Goal: Use online tool/utility: Utilize a website feature to perform a specific function

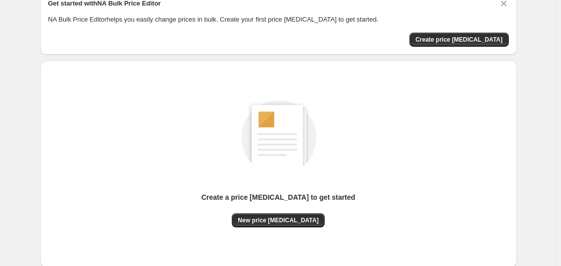
scroll to position [110, 0]
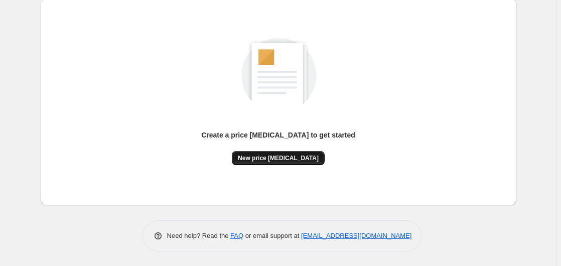
click at [271, 159] on span "New price [MEDICAL_DATA]" at bounding box center [278, 158] width 81 height 8
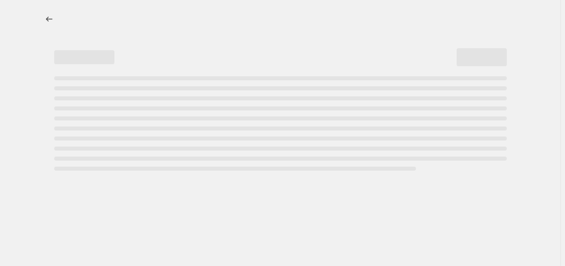
select select "percentage"
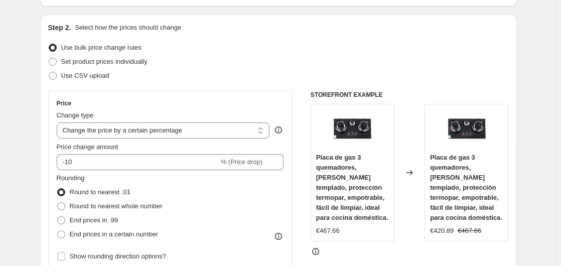
scroll to position [153, 0]
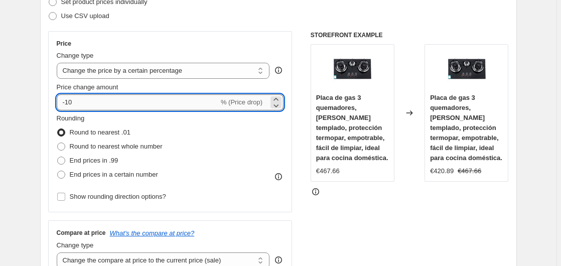
click at [146, 109] on input "-10" at bounding box center [138, 102] width 162 height 16
type input "-1"
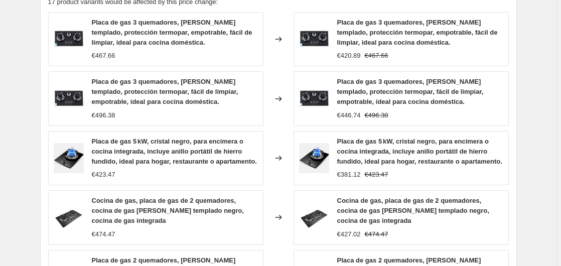
scroll to position [814, 0]
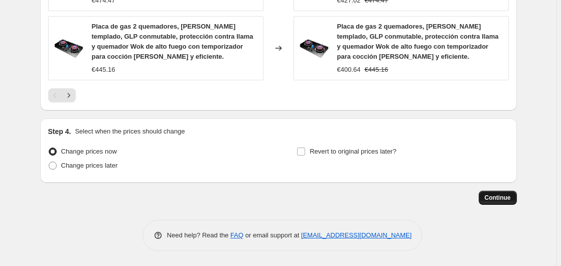
type input "-35"
click at [505, 193] on button "Continue" at bounding box center [498, 198] width 38 height 14
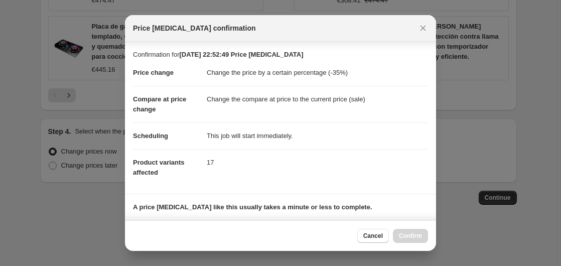
scroll to position [159, 0]
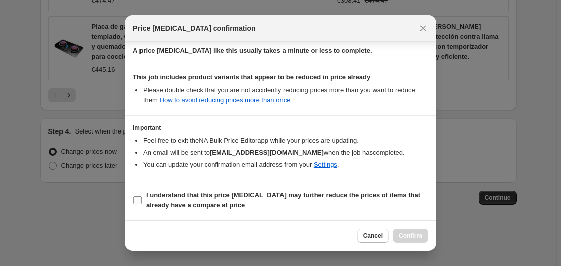
click at [217, 194] on b "I understand that this price change job may further reduce the prices of items …" at bounding box center [283, 200] width 274 height 18
click at [141, 196] on input "I understand that this price change job may further reduce the prices of items …" at bounding box center [137, 200] width 8 height 8
checkbox input "true"
click at [412, 232] on button "Confirm" at bounding box center [410, 236] width 35 height 14
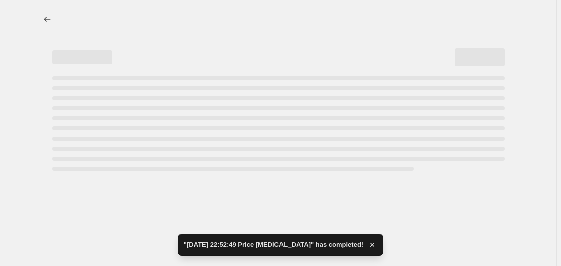
select select "percentage"
